Goal: Task Accomplishment & Management: Manage account settings

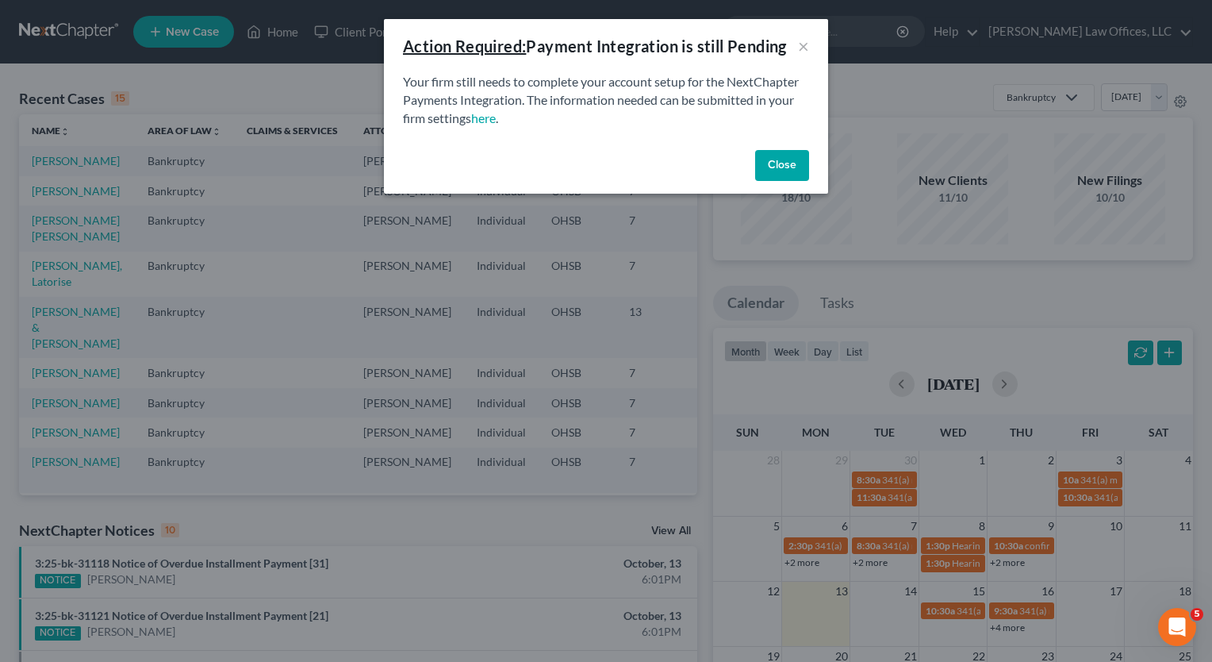
click at [789, 163] on button "Close" at bounding box center [782, 166] width 54 height 32
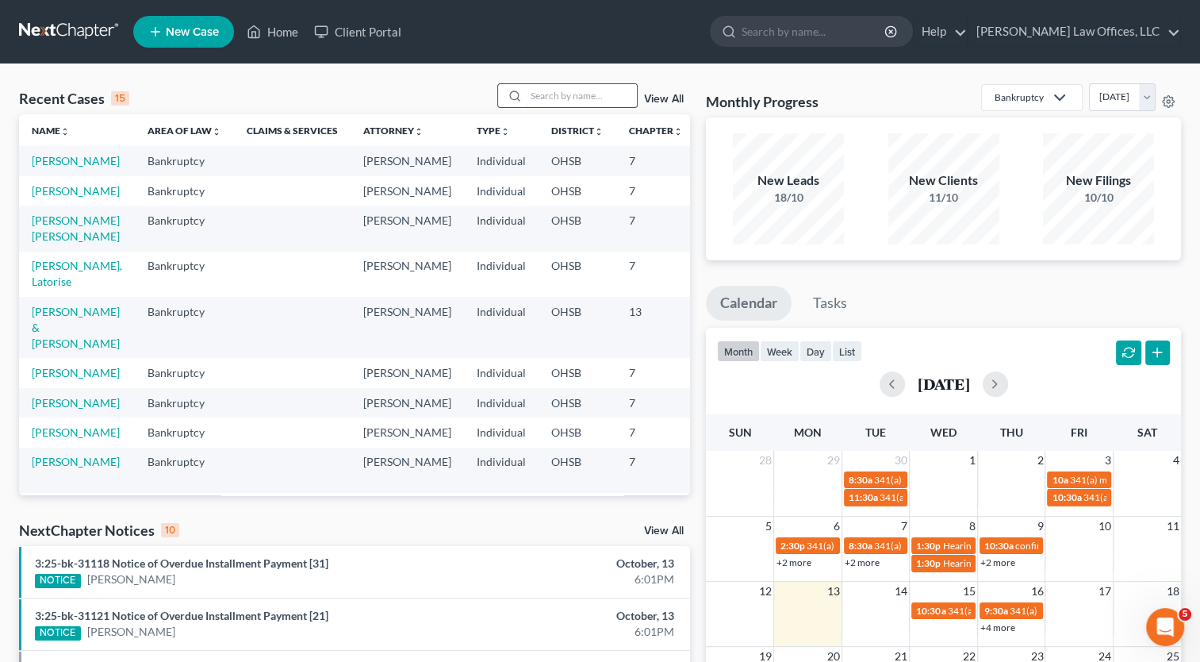
click at [568, 91] on input "search" at bounding box center [581, 95] width 111 height 23
type input "wheeler"
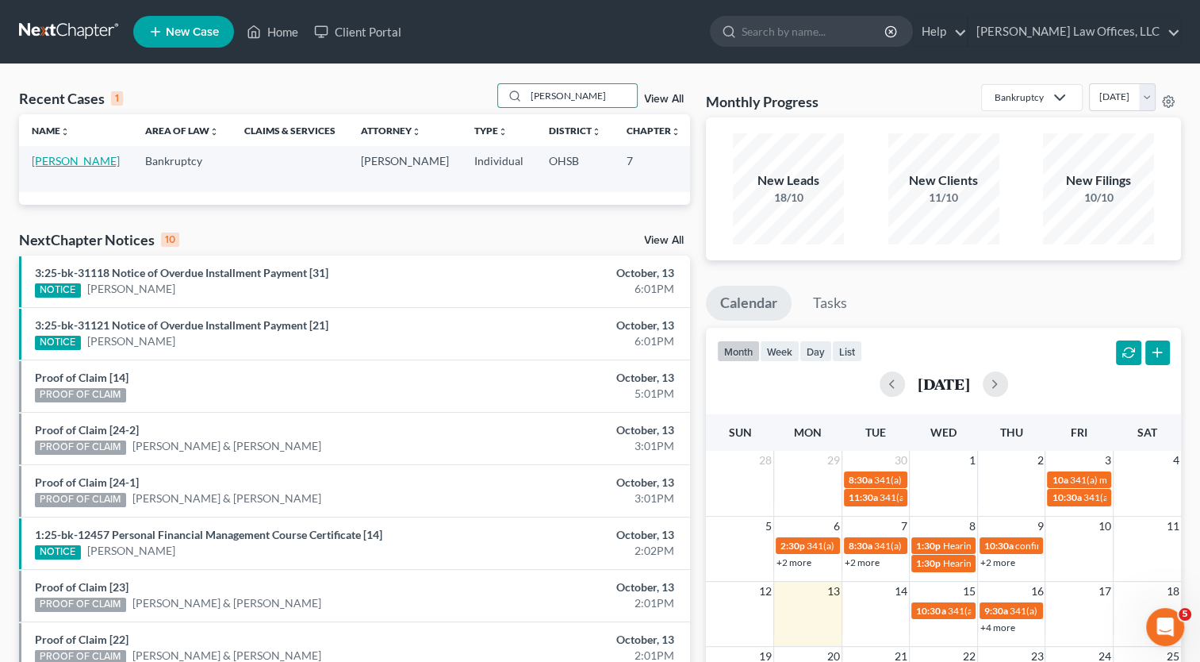
click at [67, 162] on link "Wheeler, Kyle" at bounding box center [76, 160] width 88 height 13
select select "0"
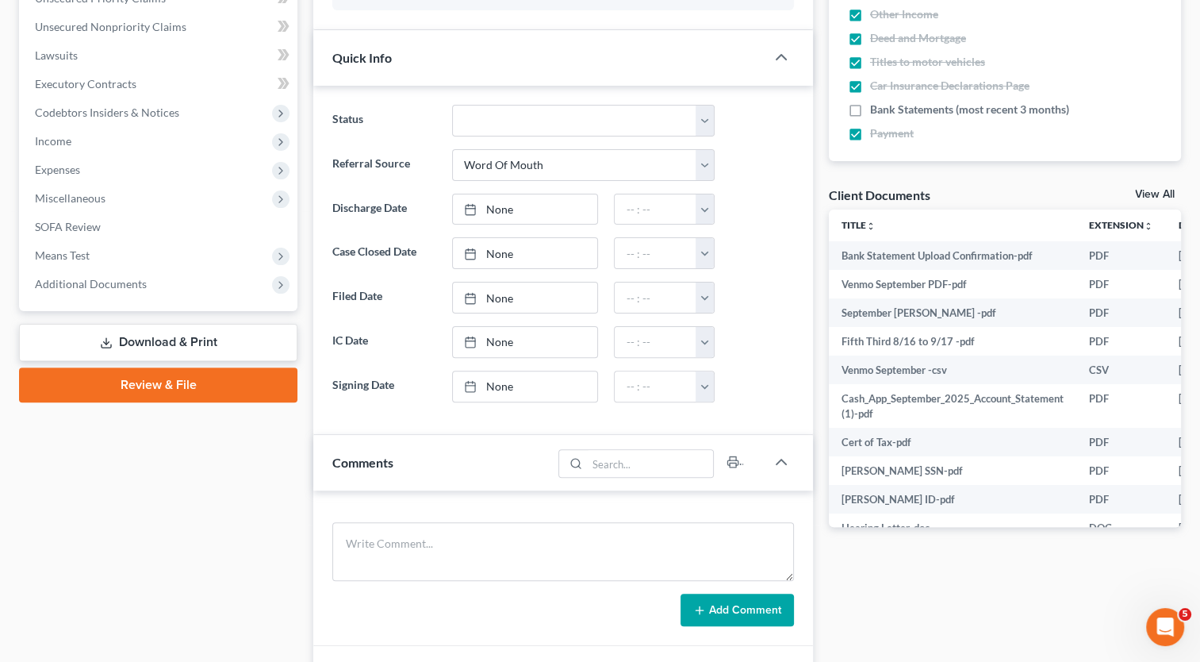
scroll to position [476, 0]
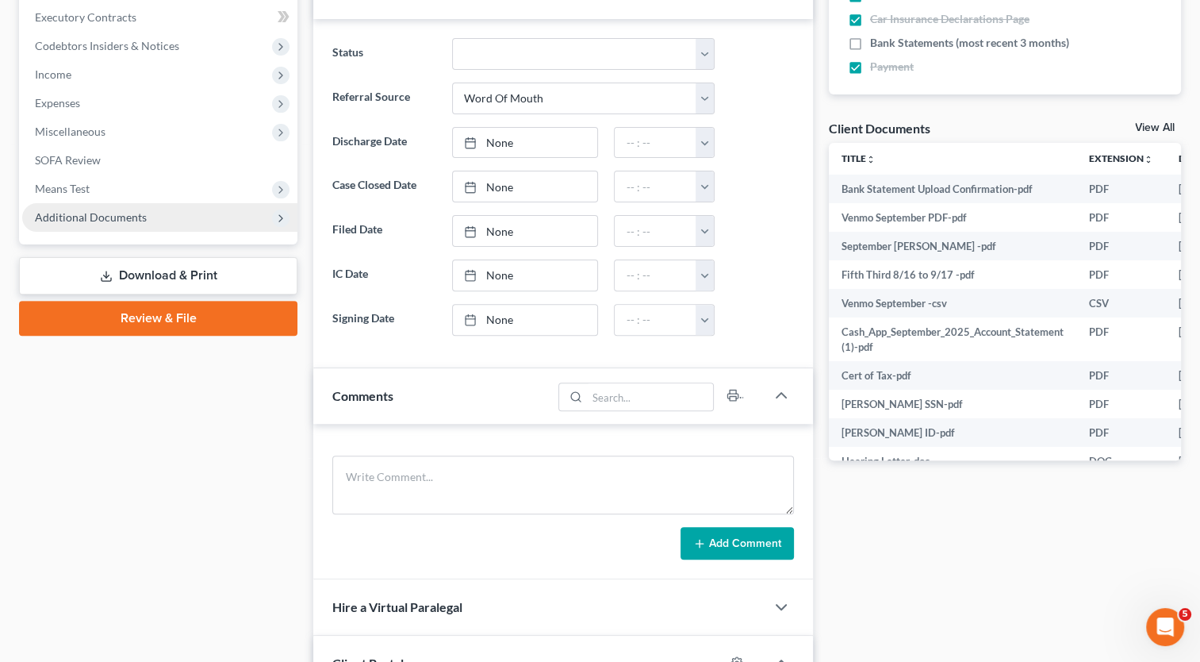
click at [115, 216] on span "Additional Documents" at bounding box center [91, 216] width 112 height 13
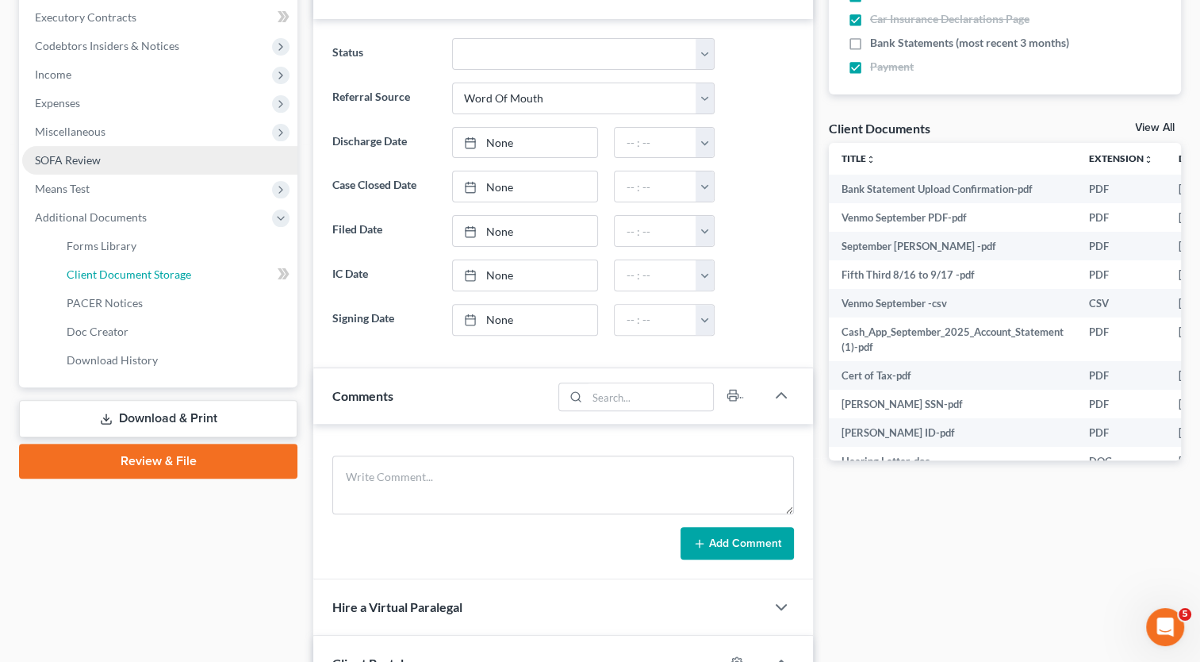
click at [136, 273] on span "Client Document Storage" at bounding box center [129, 273] width 125 height 13
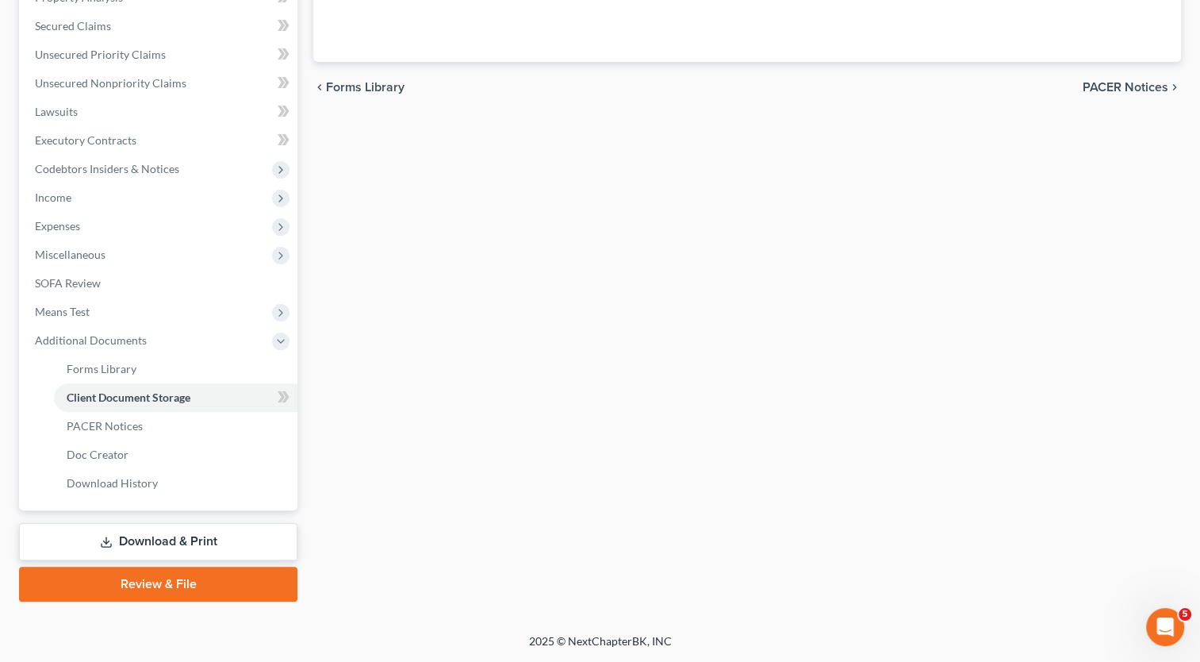
scroll to position [305, 0]
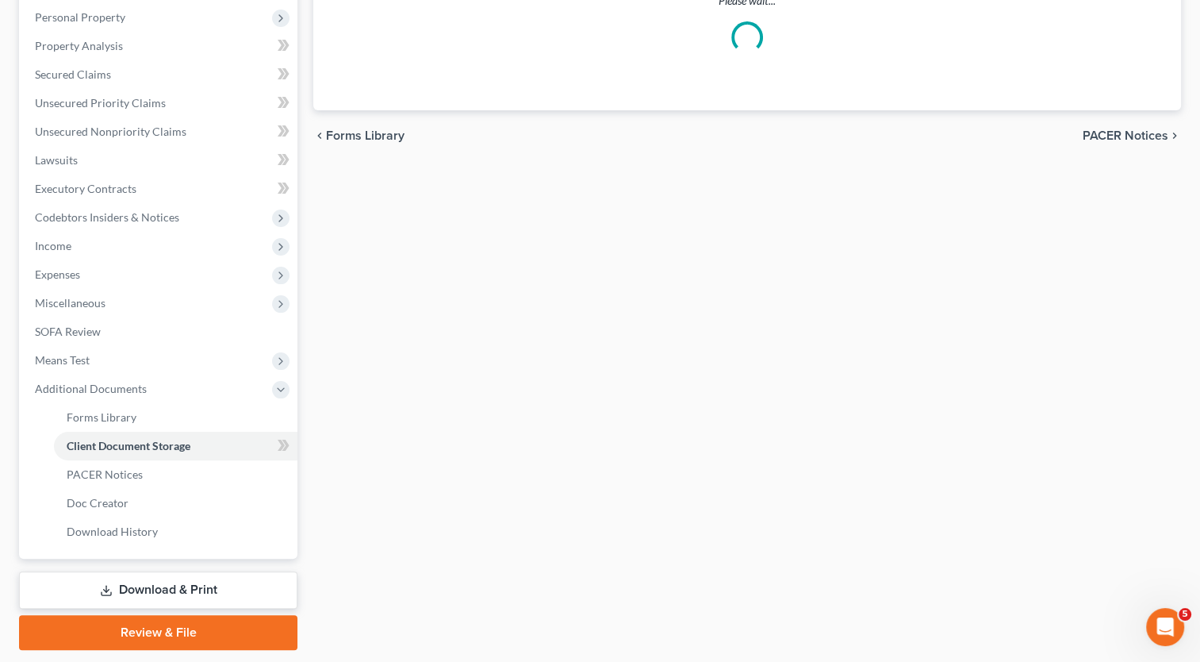
select select "7"
select select "52"
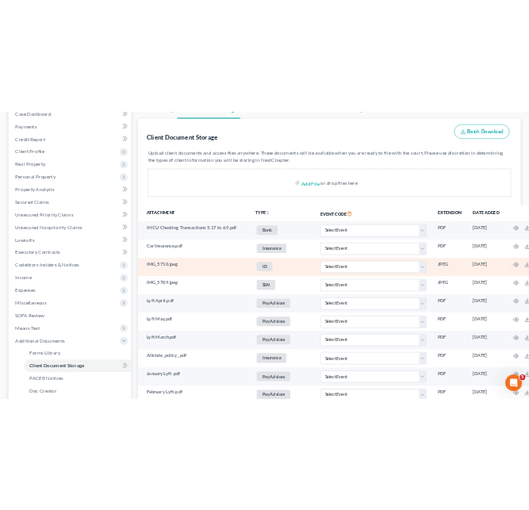
scroll to position [0, 0]
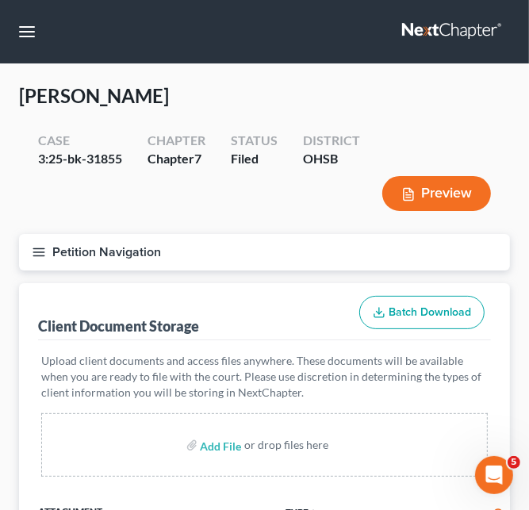
select select "7"
select select "52"
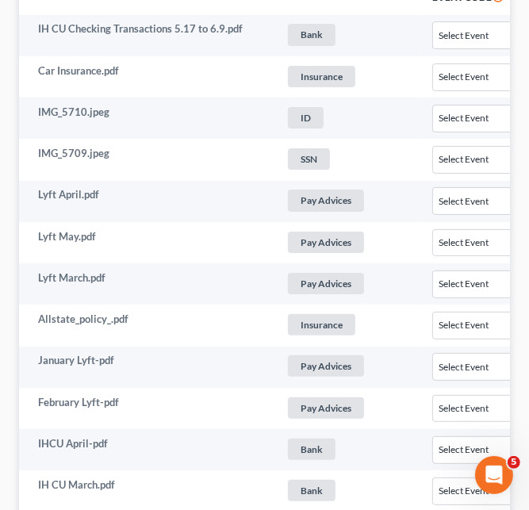
scroll to position [711, 0]
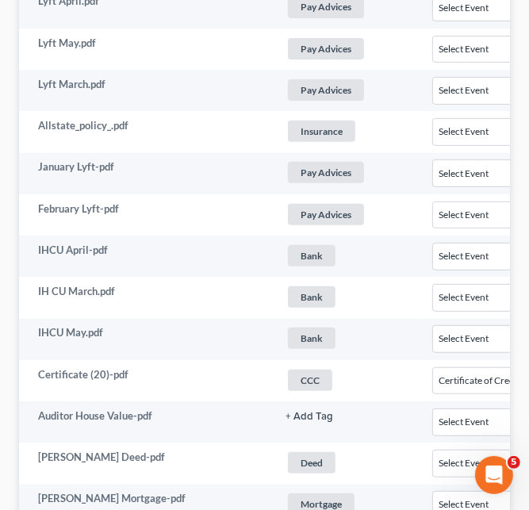
select select "7"
select select "52"
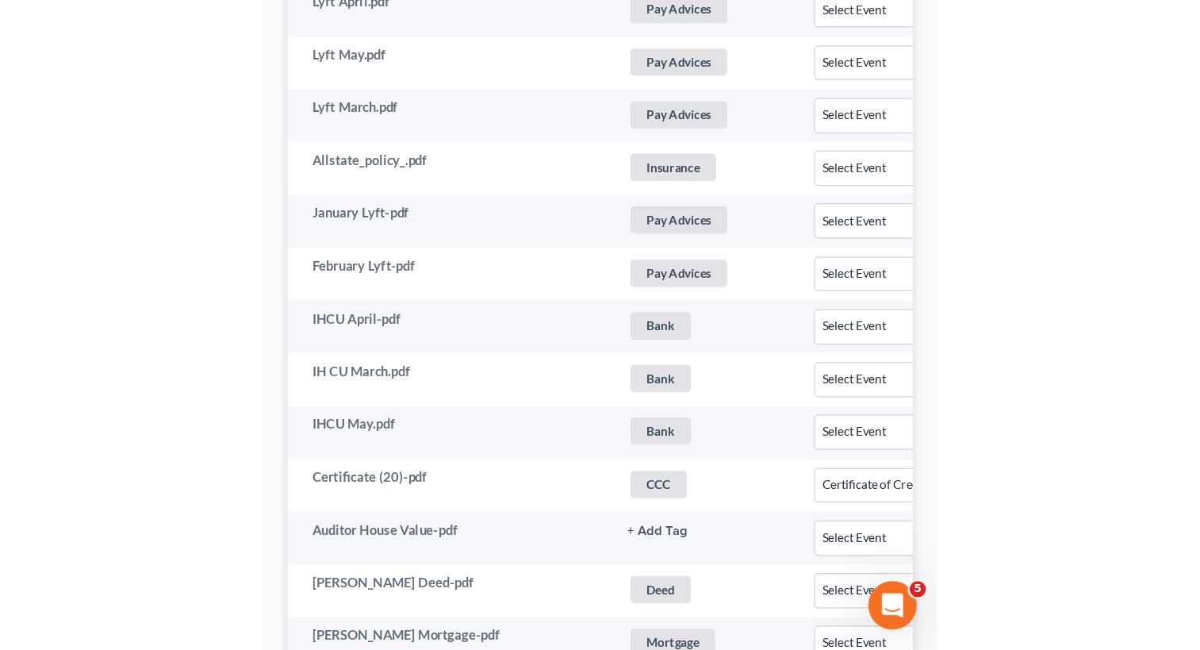
scroll to position [2614, 0]
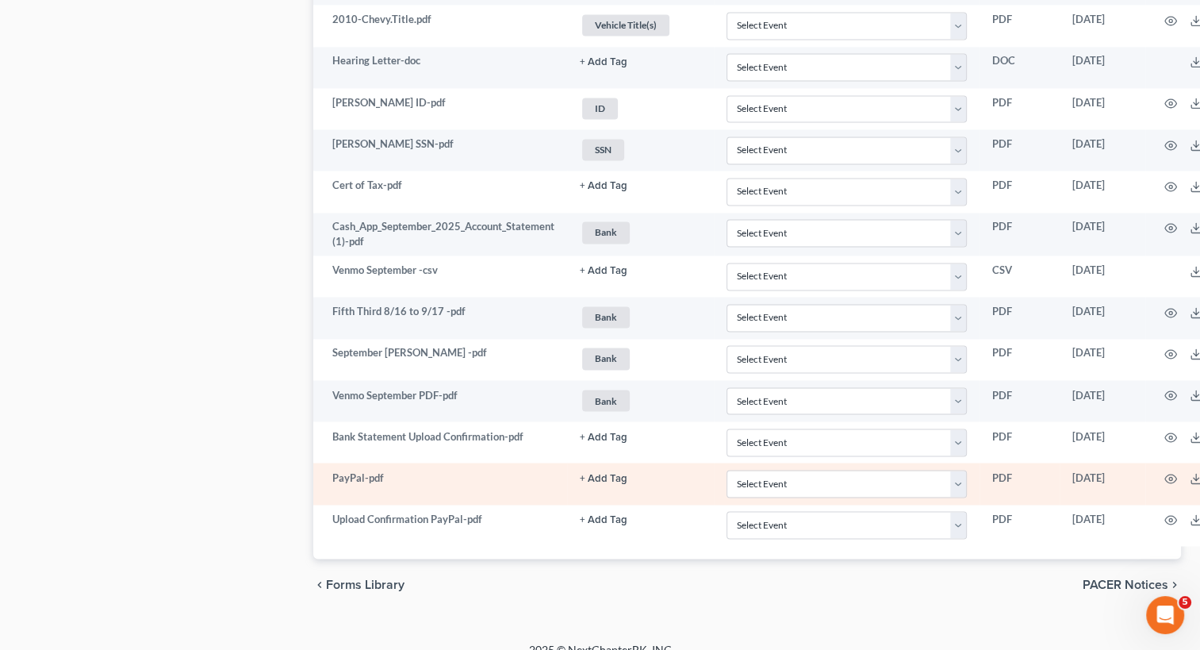
click at [612, 473] on button "+ Add Tag" at bounding box center [604, 478] width 48 height 10
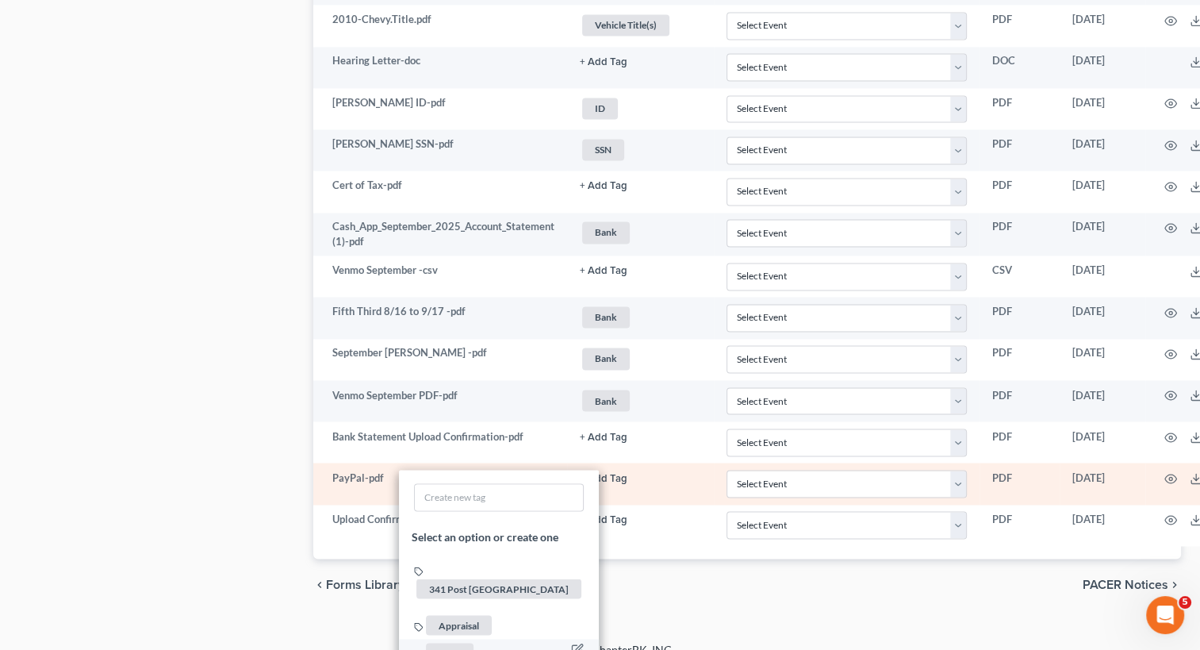
click at [456, 643] on span "Bank" at bounding box center [450, 653] width 48 height 20
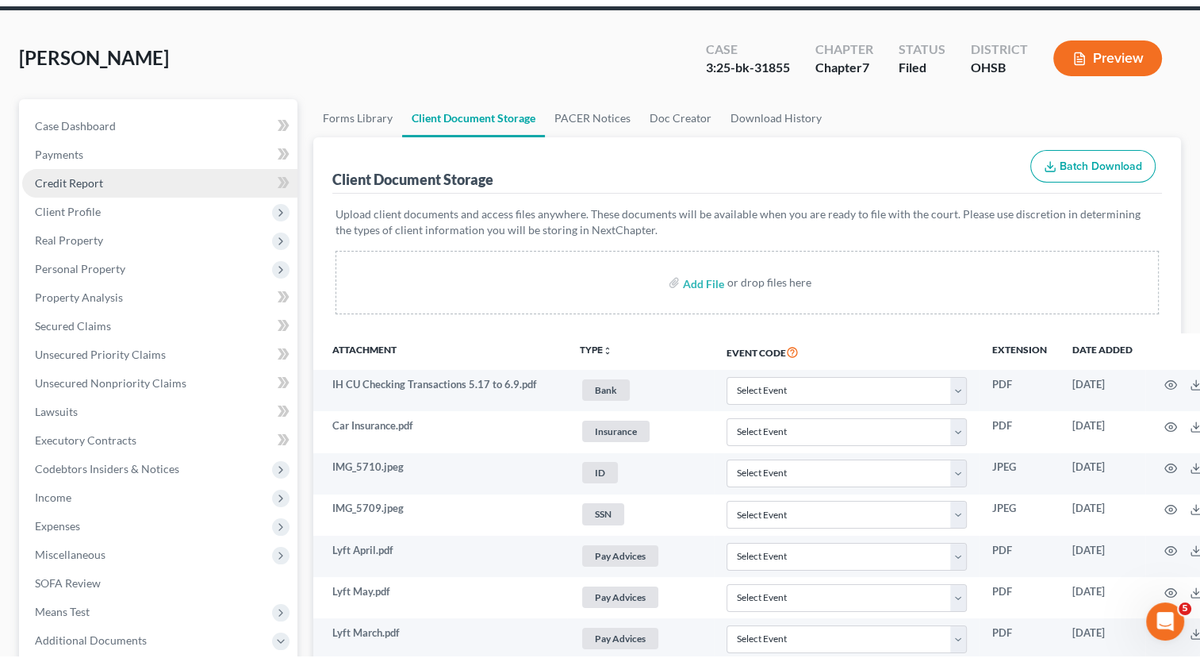
scroll to position [0, 0]
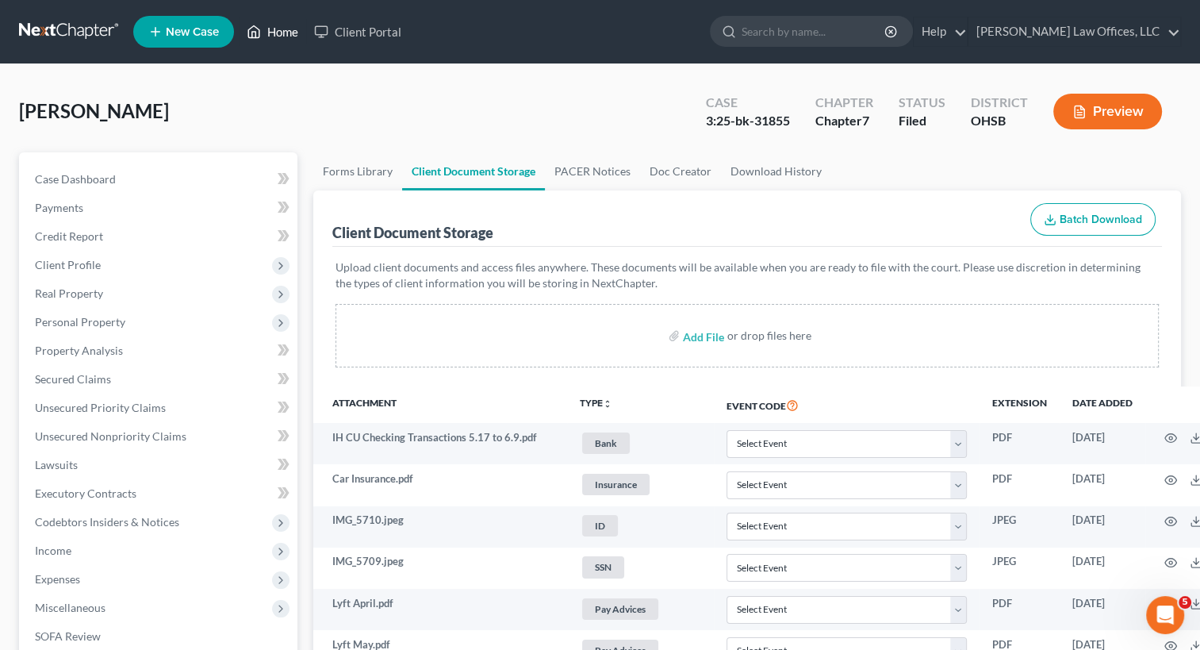
click at [289, 34] on link "Home" at bounding box center [272, 31] width 67 height 29
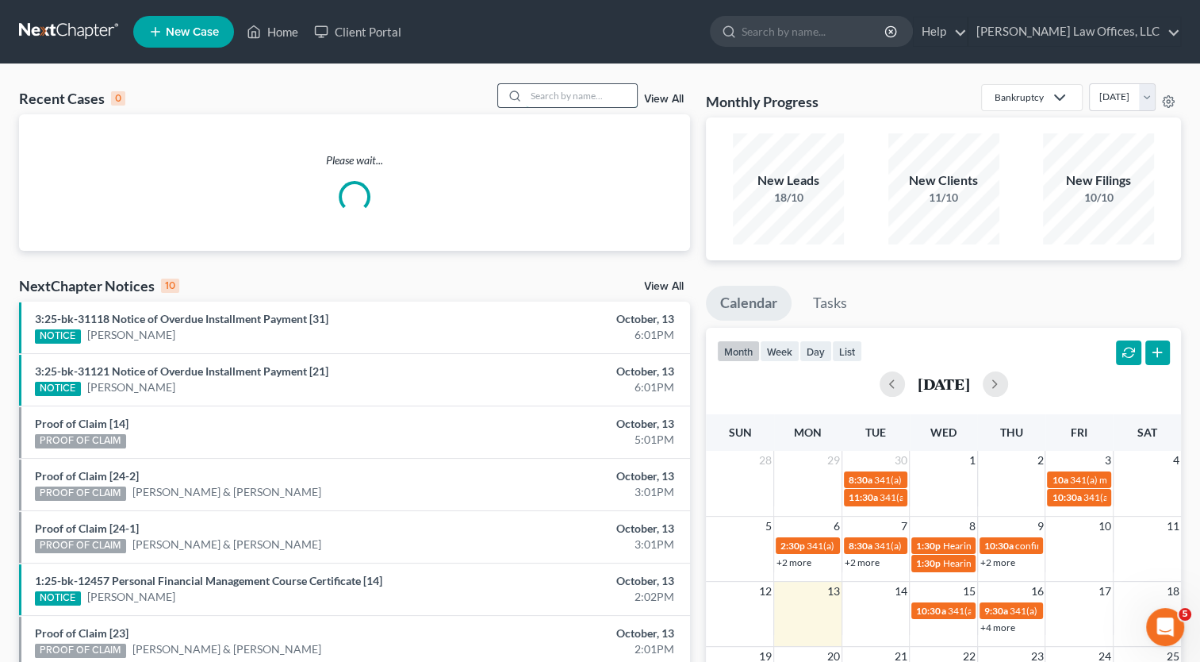
click at [600, 100] on input "search" at bounding box center [581, 95] width 111 height 23
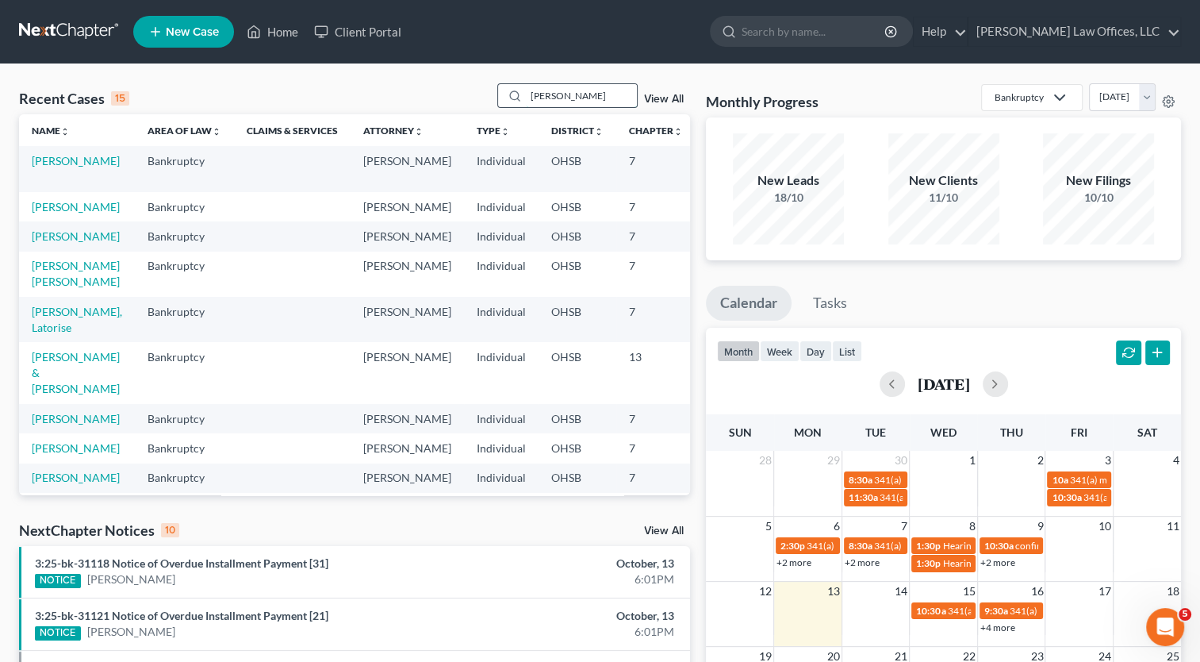
type input "dunn"
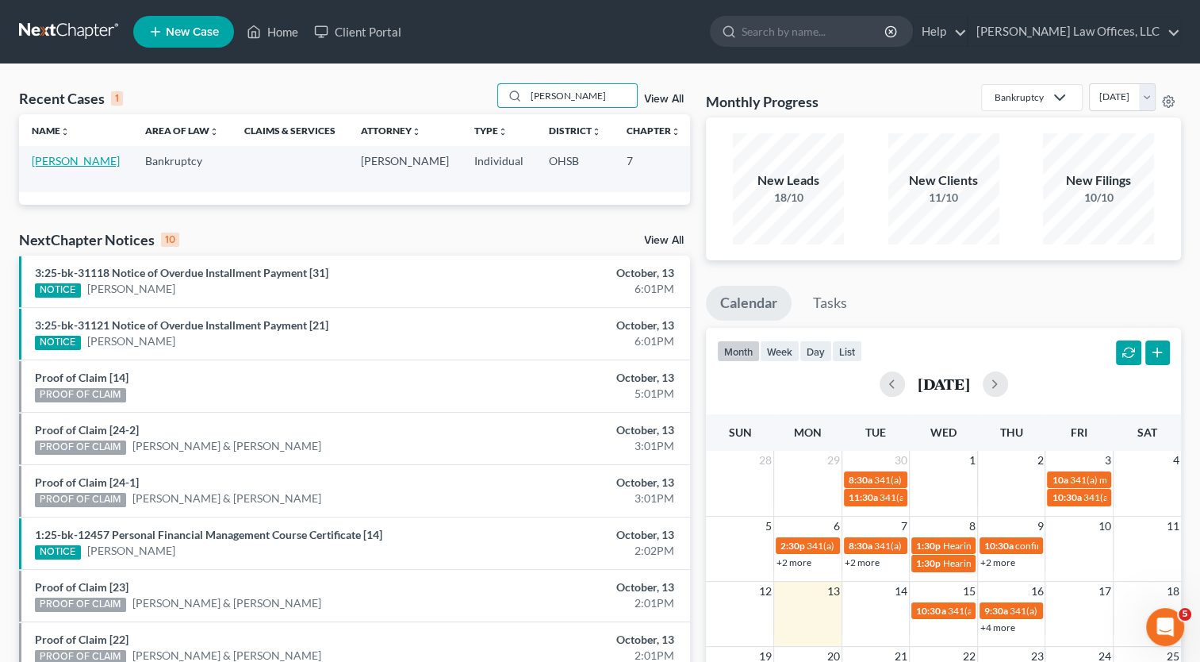
click at [38, 161] on link "[PERSON_NAME]" at bounding box center [76, 160] width 88 height 13
select select "1"
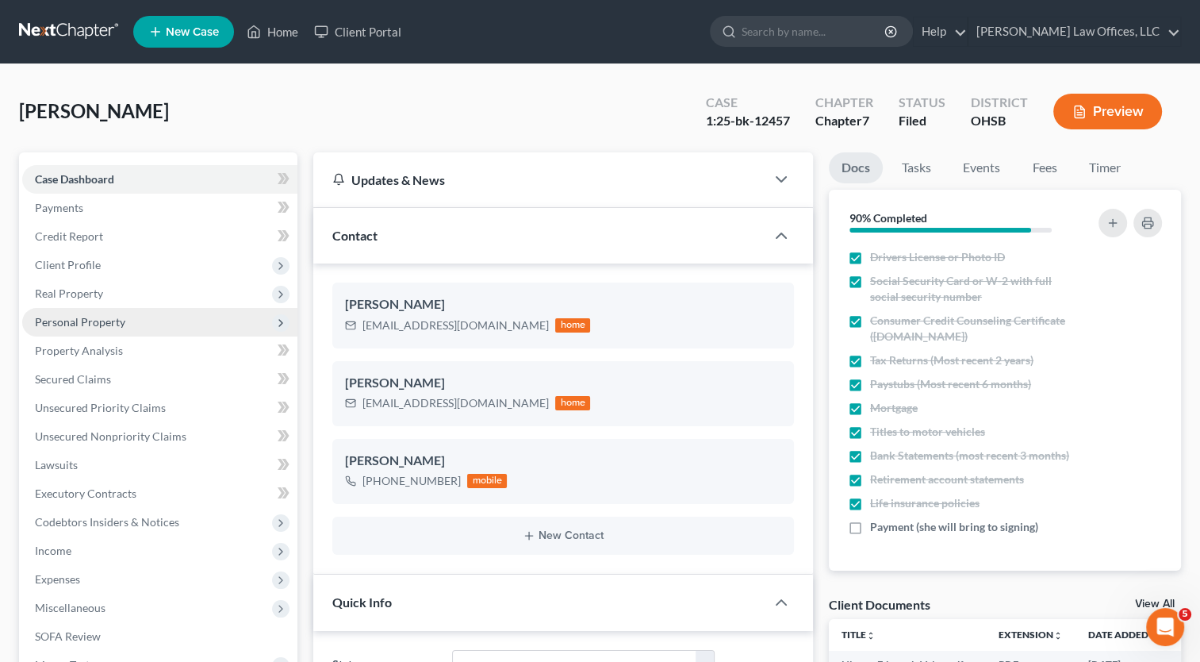
click at [79, 325] on span "Personal Property" at bounding box center [80, 321] width 90 height 13
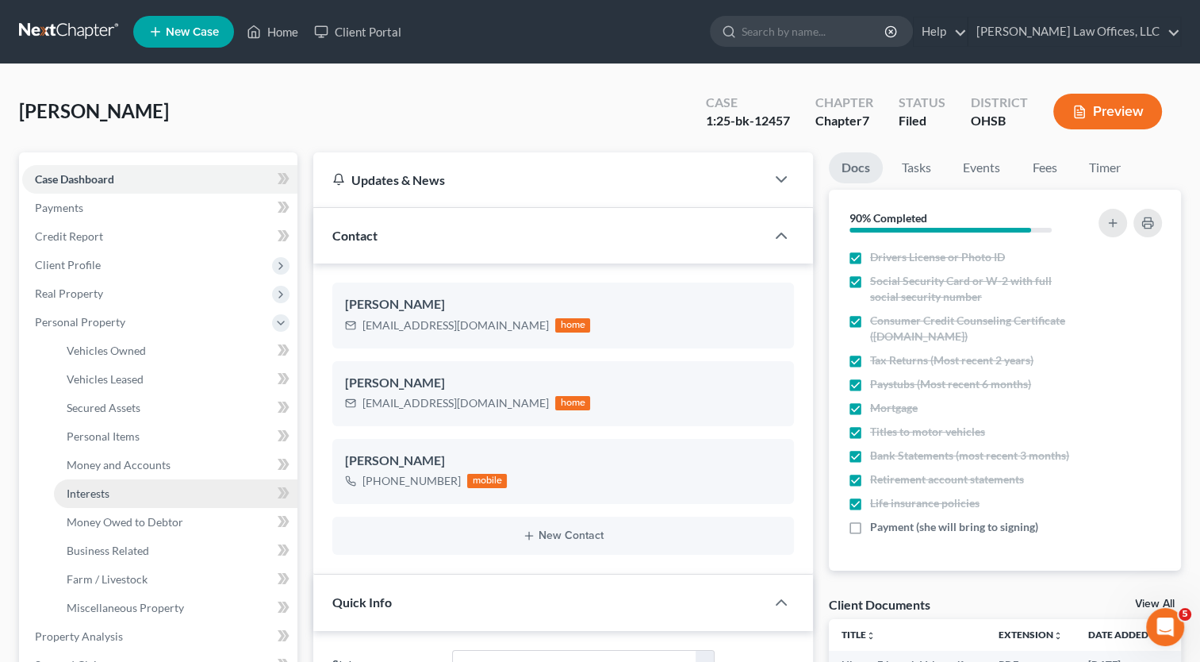
click at [80, 497] on span "Interests" at bounding box center [88, 492] width 43 height 13
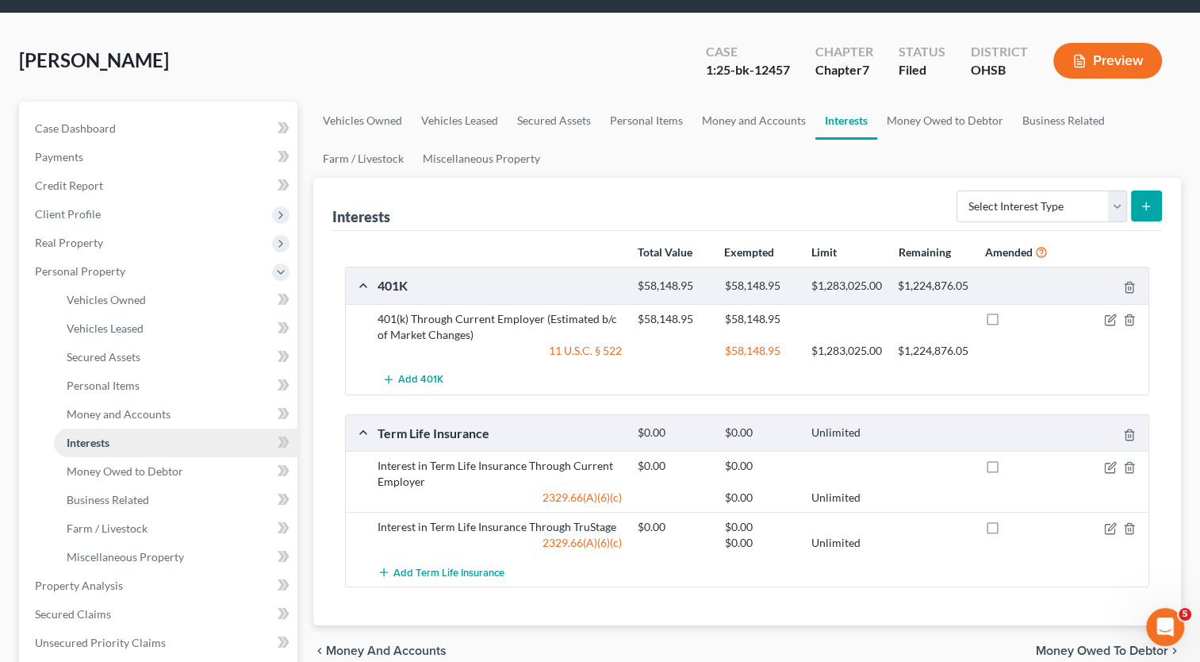
scroll to position [159, 0]
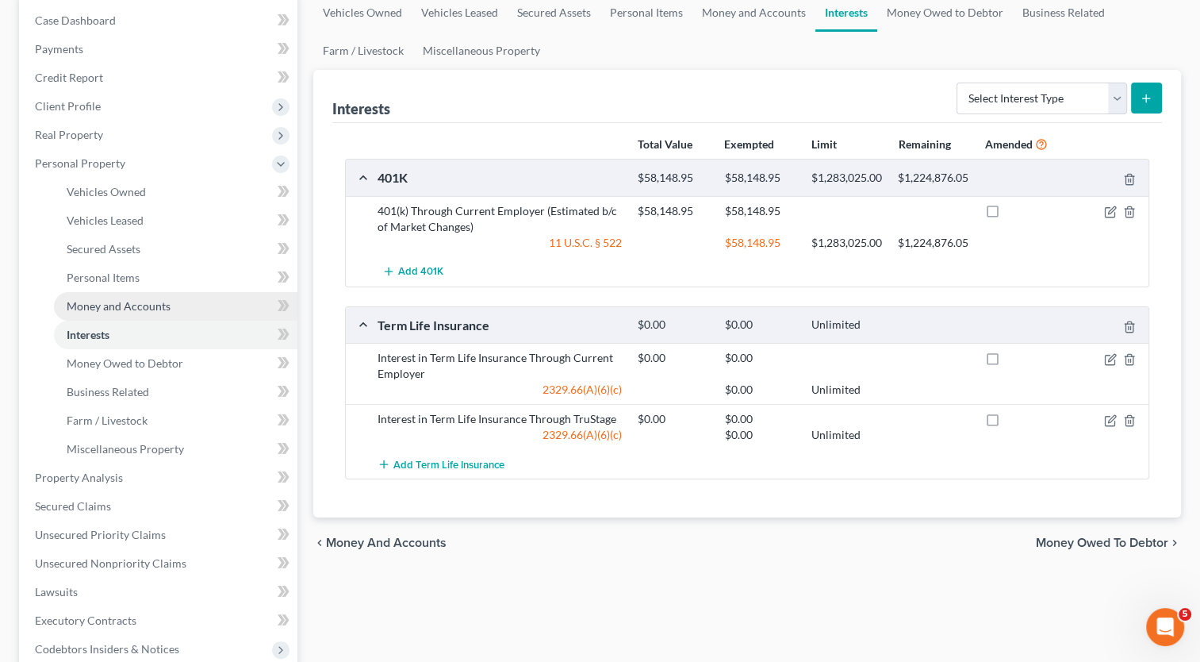
click at [117, 302] on span "Money and Accounts" at bounding box center [119, 305] width 104 height 13
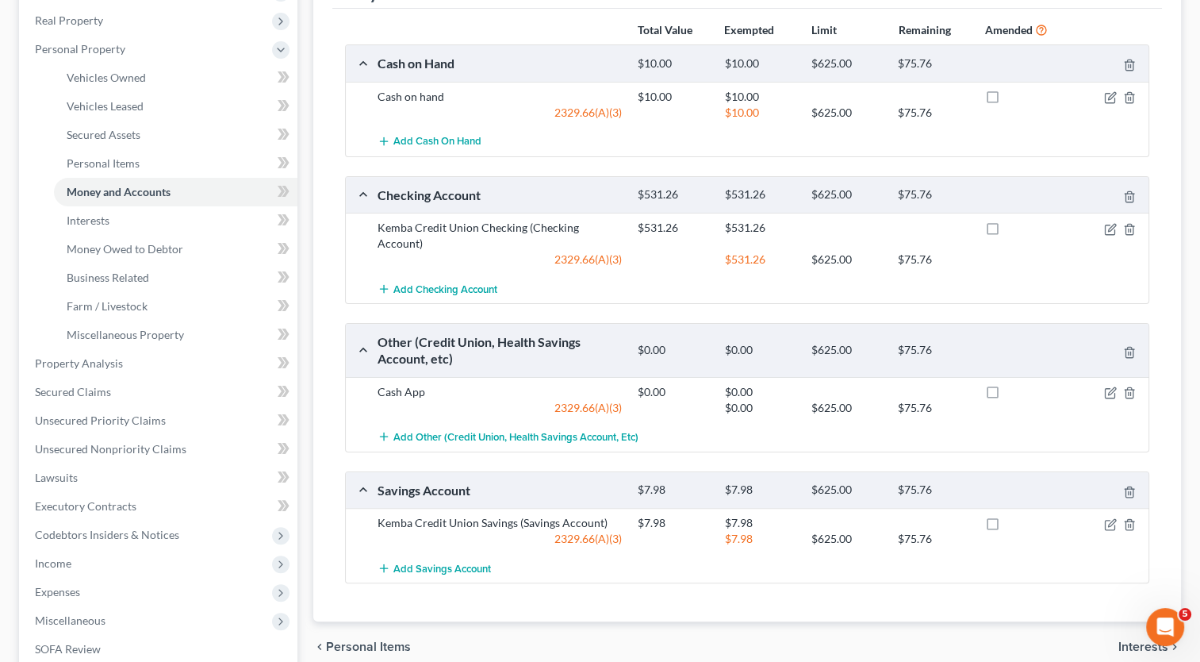
scroll to position [238, 0]
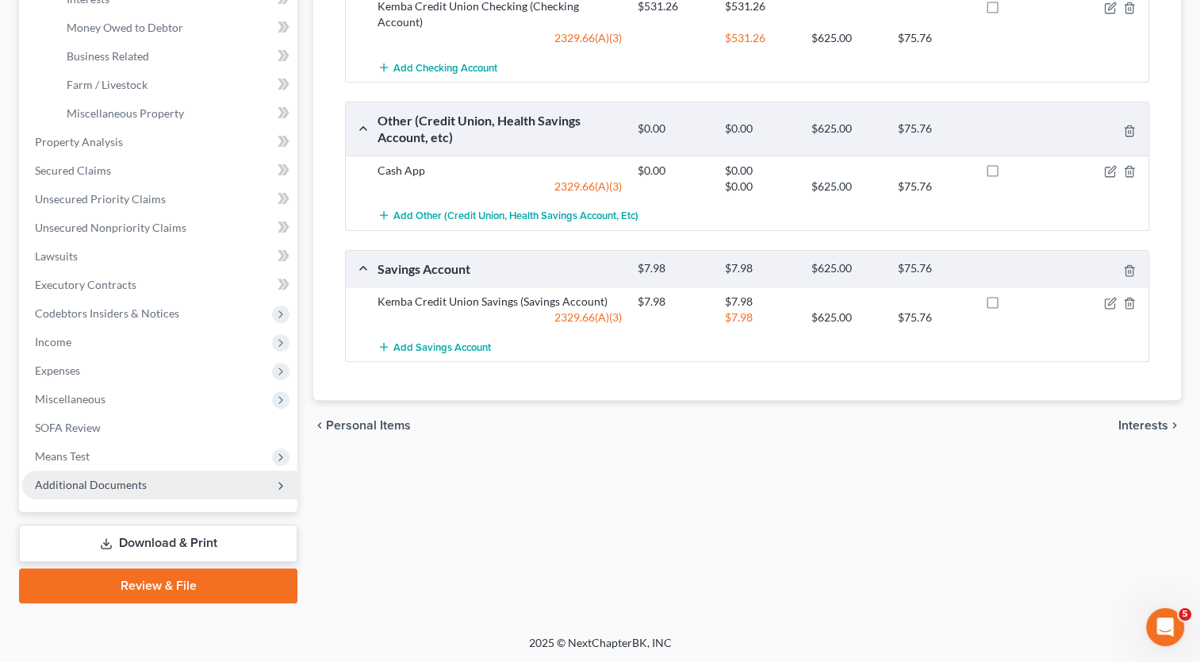
click at [109, 482] on span "Additional Documents" at bounding box center [91, 484] width 112 height 13
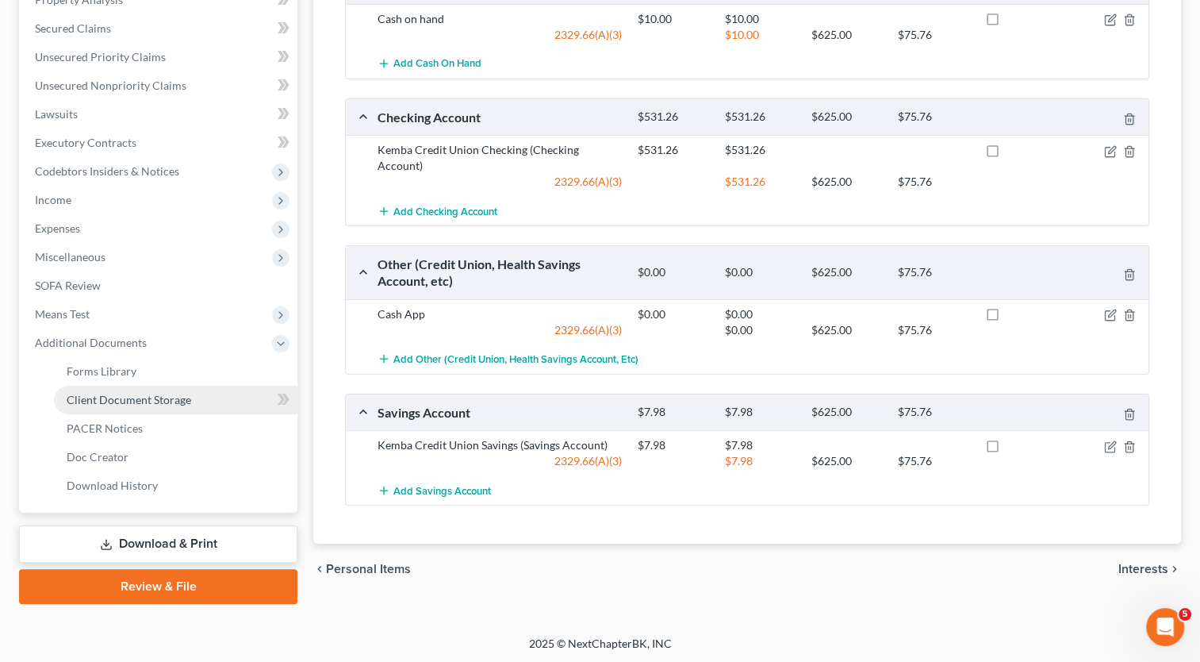
click at [141, 402] on span "Client Document Storage" at bounding box center [129, 399] width 125 height 13
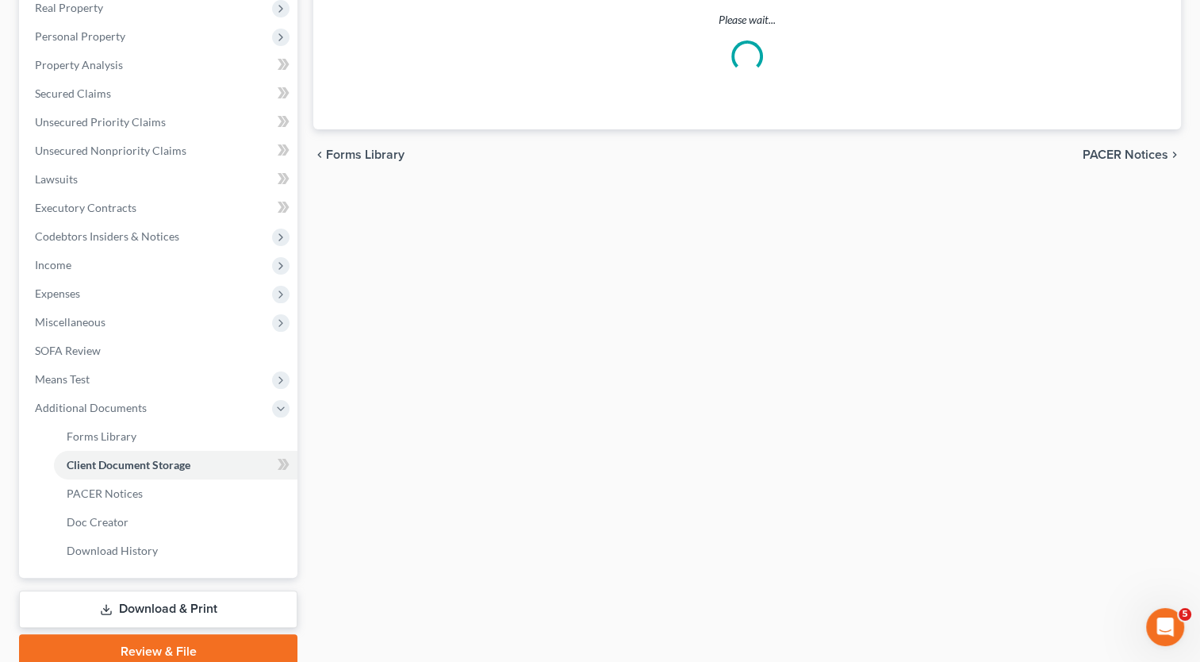
scroll to position [95, 0]
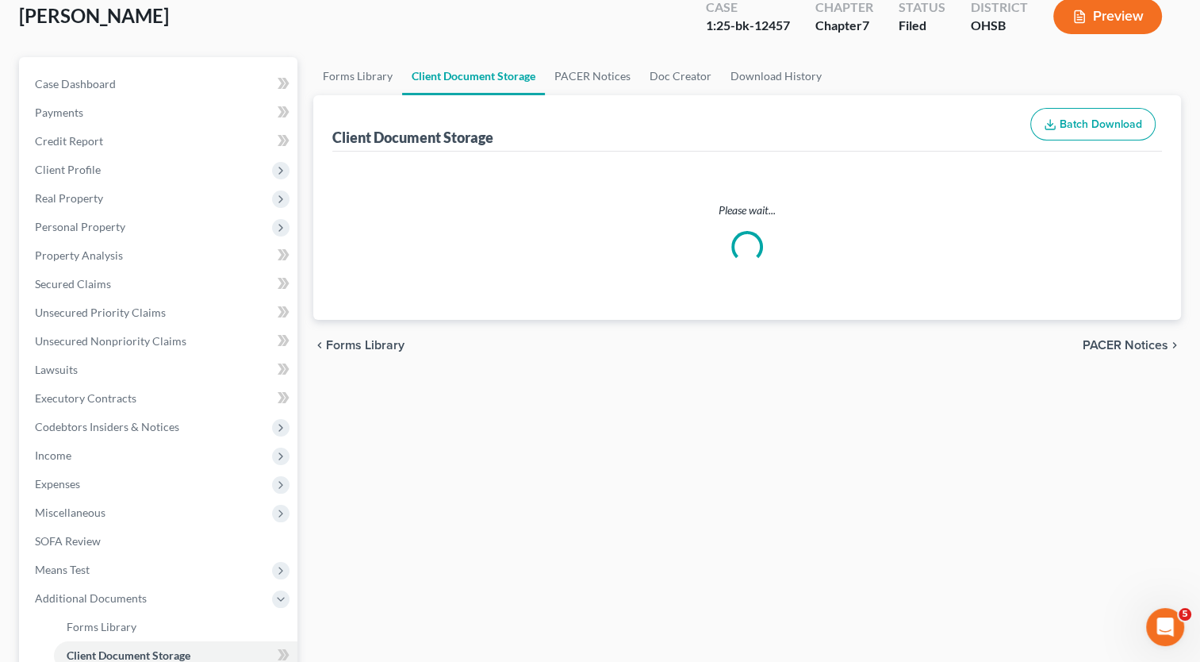
select select "7"
select select "37"
select select "52"
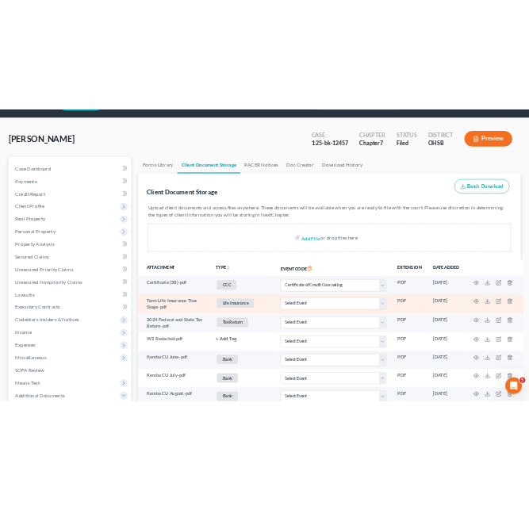
scroll to position [0, 0]
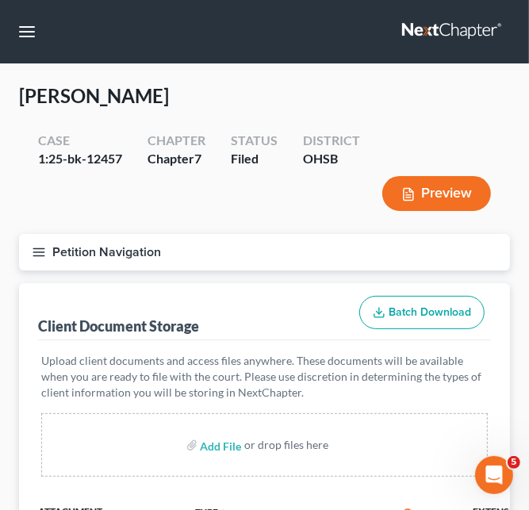
select select "7"
select select "37"
select select "52"
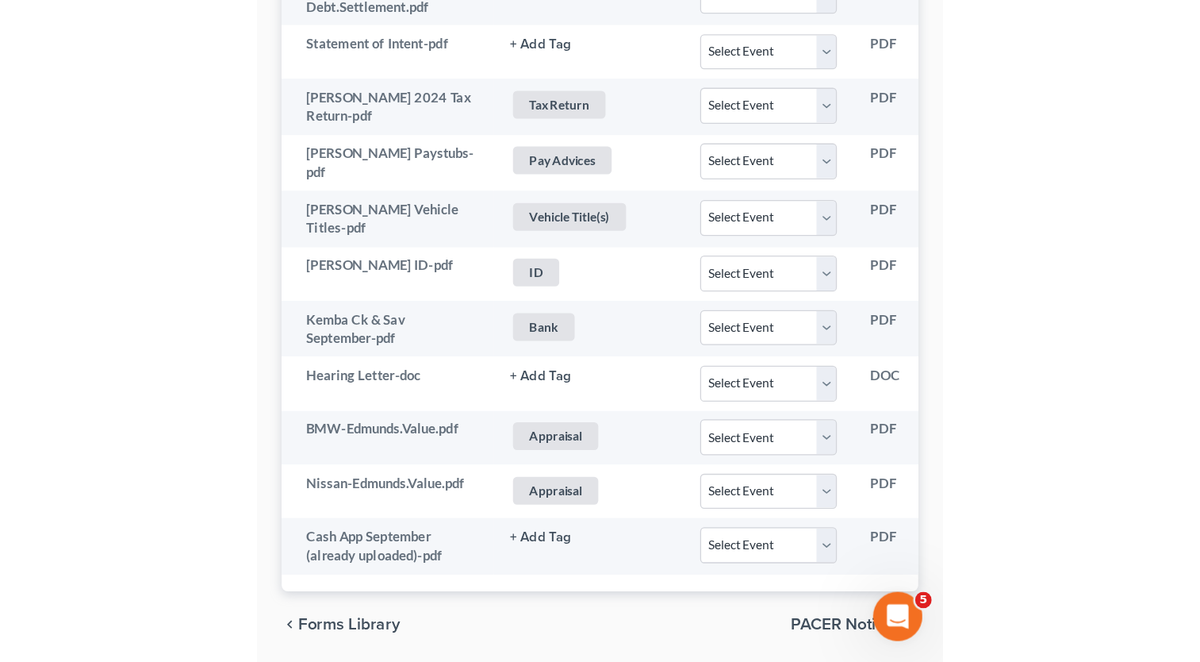
scroll to position [2261, 0]
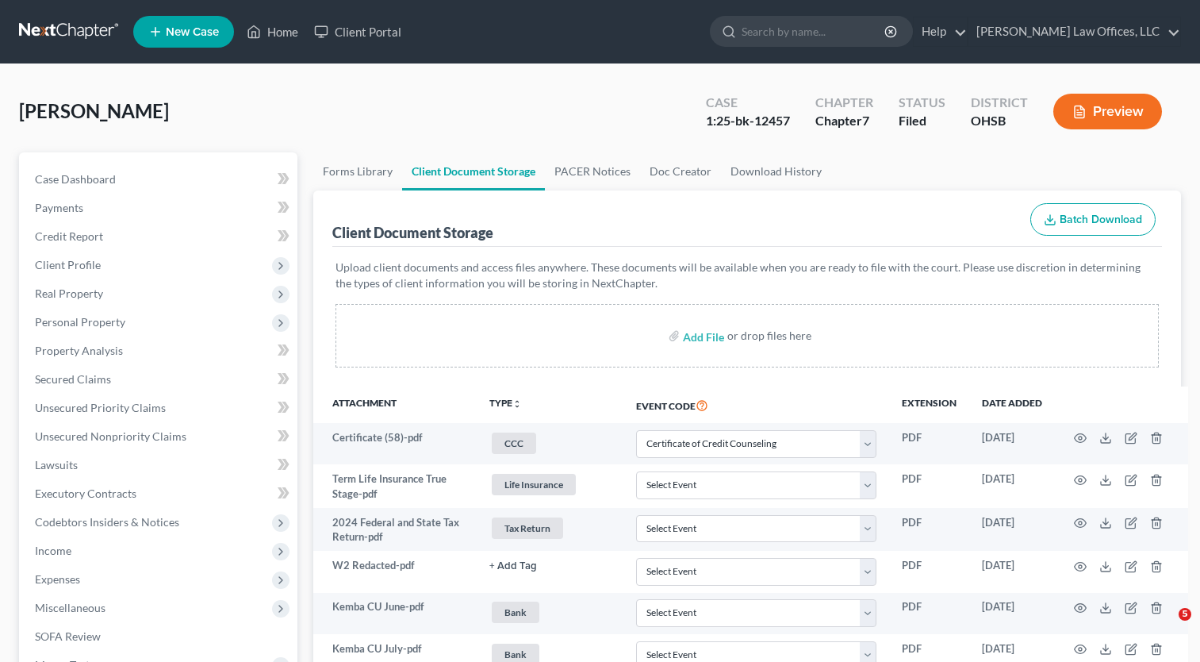
select select "7"
select select "37"
select select "52"
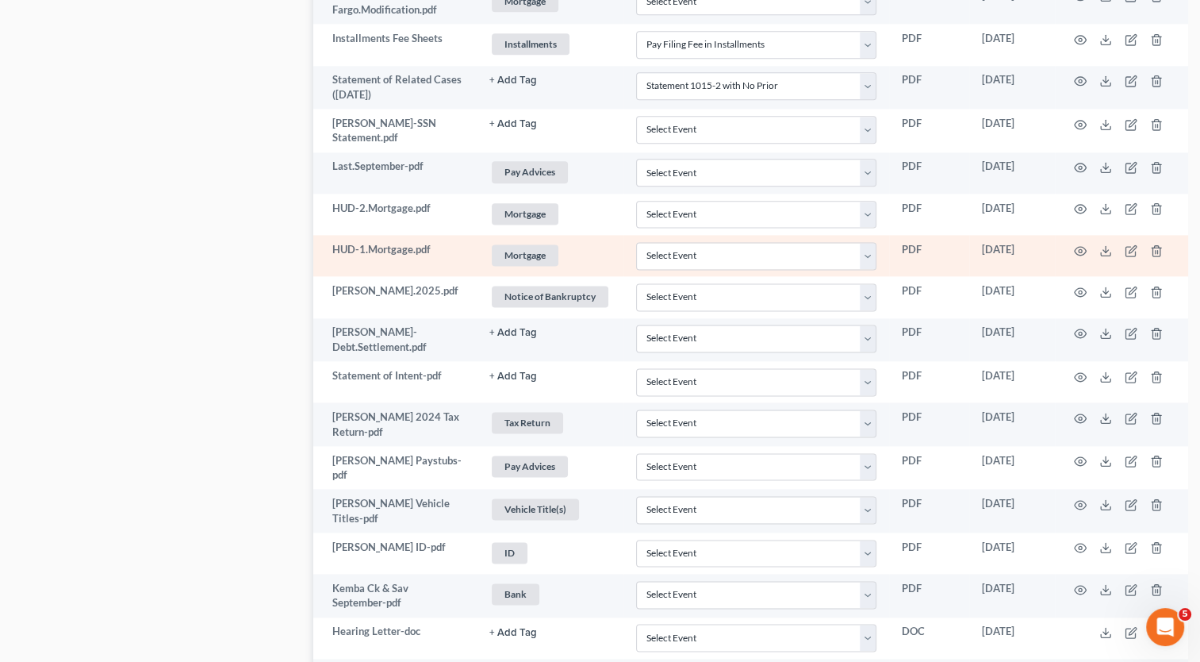
scroll to position [2261, 0]
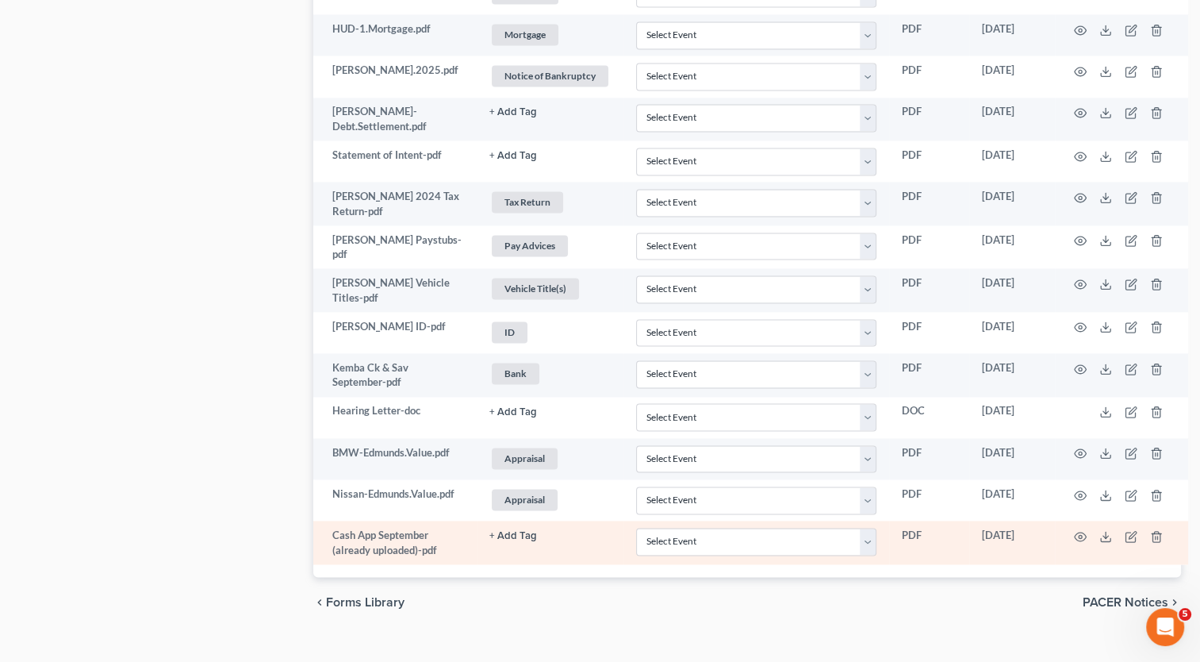
click at [516, 531] on button "+ Add Tag" at bounding box center [513, 536] width 48 height 10
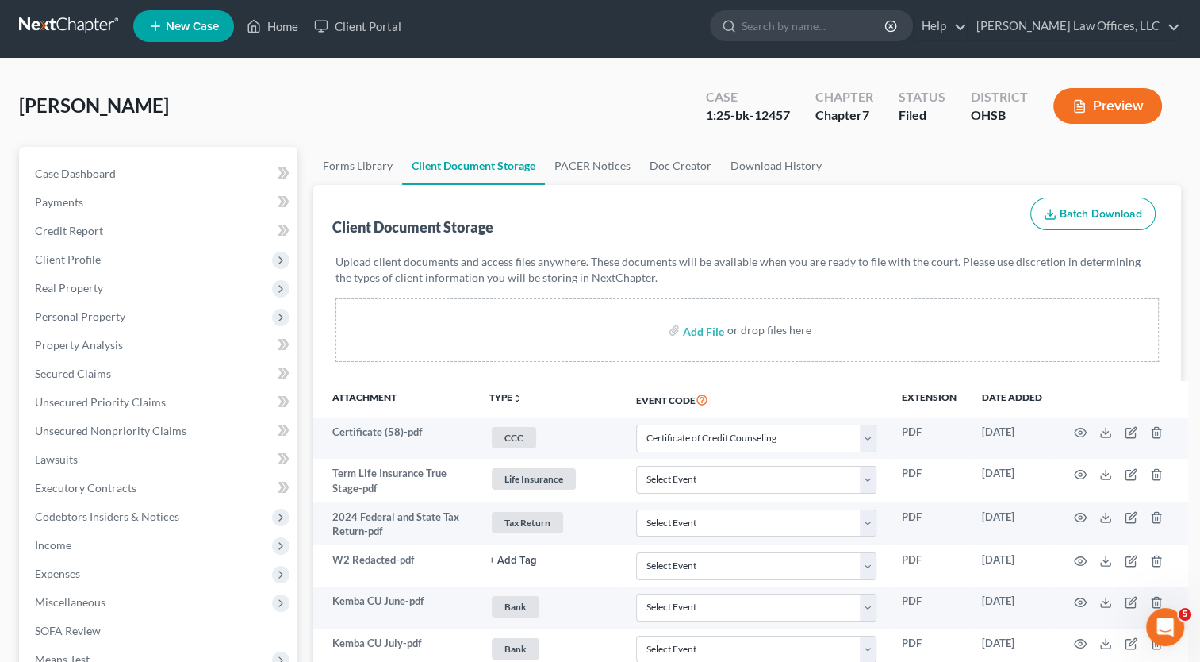
scroll to position [0, 0]
